Goal: Use online tool/utility: Utilize a website feature to perform a specific function

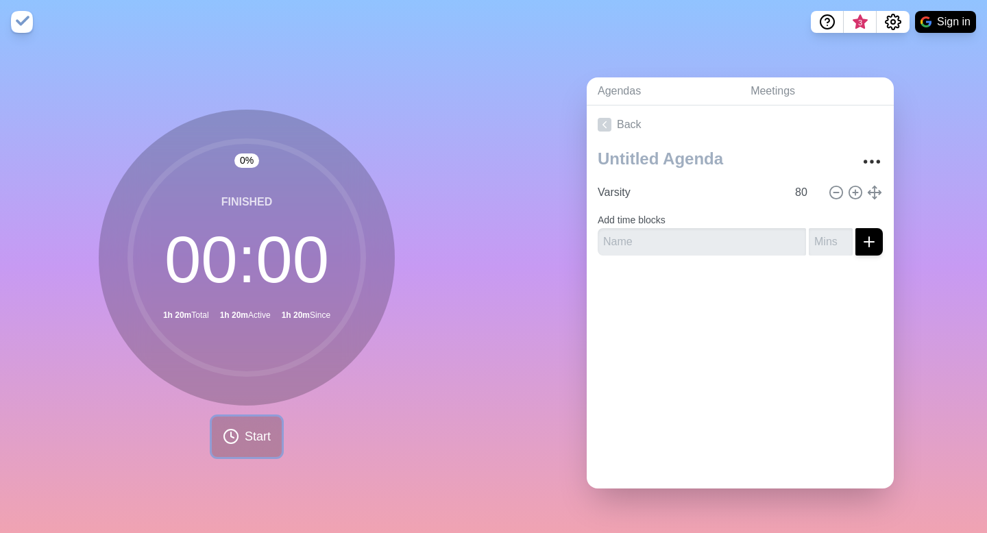
click at [240, 417] on button "Start" at bounding box center [247, 437] width 70 height 40
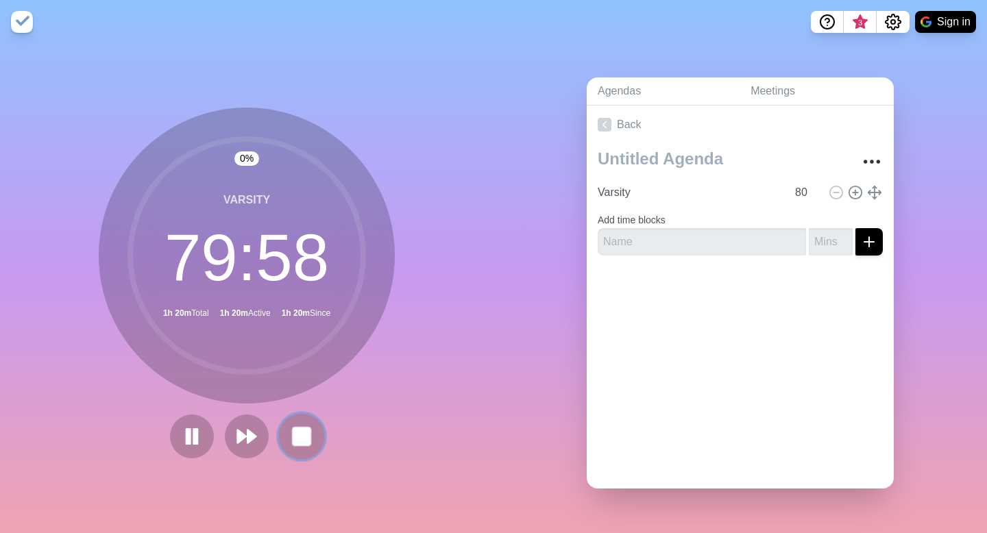
click at [295, 432] on rect at bounding box center [301, 436] width 17 height 17
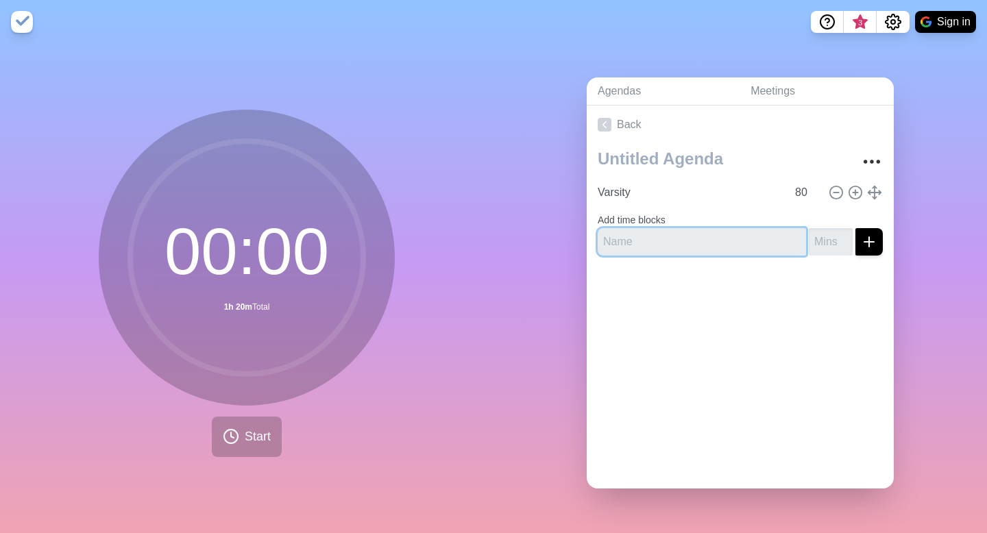
click at [688, 230] on input "text" at bounding box center [702, 241] width 208 height 27
type input "TryHackMe"
type input "1"
click at [826, 231] on input "1" at bounding box center [831, 241] width 44 height 27
click at [816, 234] on input "1" at bounding box center [831, 241] width 44 height 27
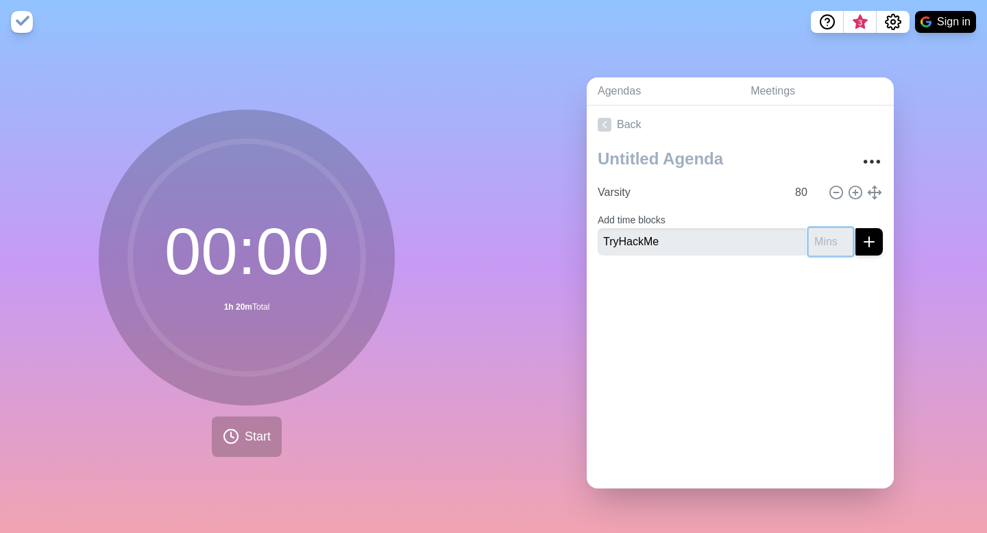
type input "4"
type input "45"
click at [864, 234] on button "submit" at bounding box center [868, 241] width 27 height 27
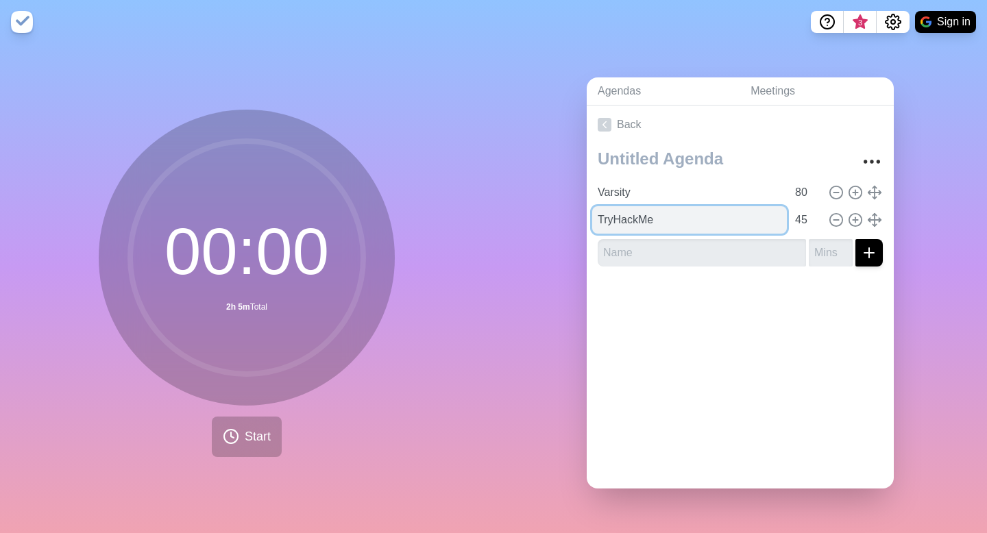
click at [643, 208] on input "TryHackMe" at bounding box center [689, 219] width 195 height 27
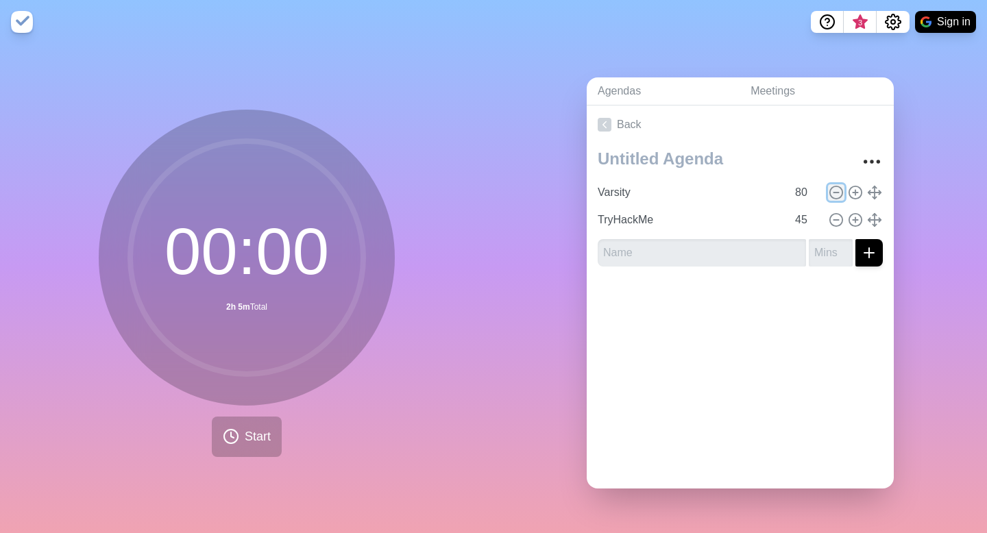
click at [829, 185] on icon at bounding box center [836, 192] width 15 height 15
type input "TryHackMe"
type input "45"
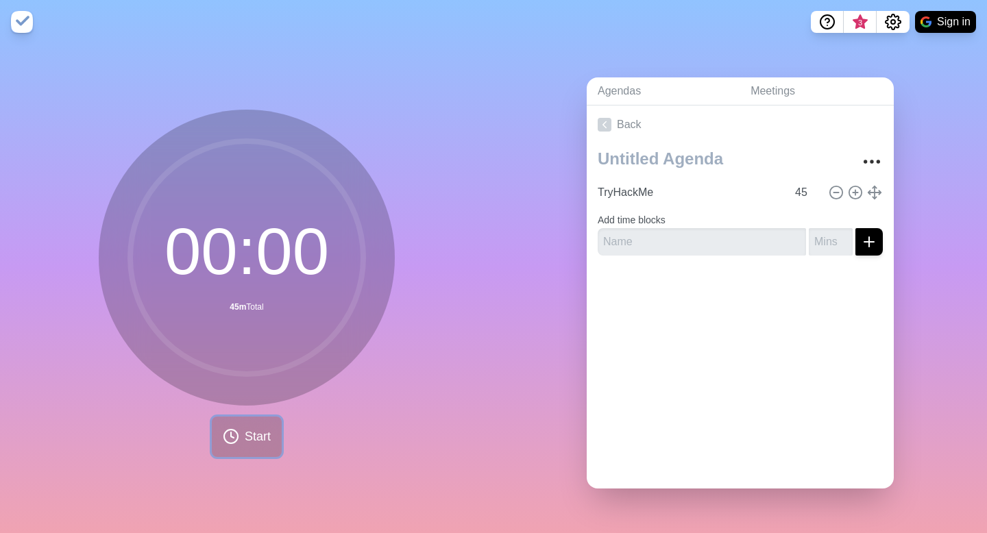
click at [256, 429] on span "Start" at bounding box center [258, 437] width 26 height 19
